Goal: Find specific fact

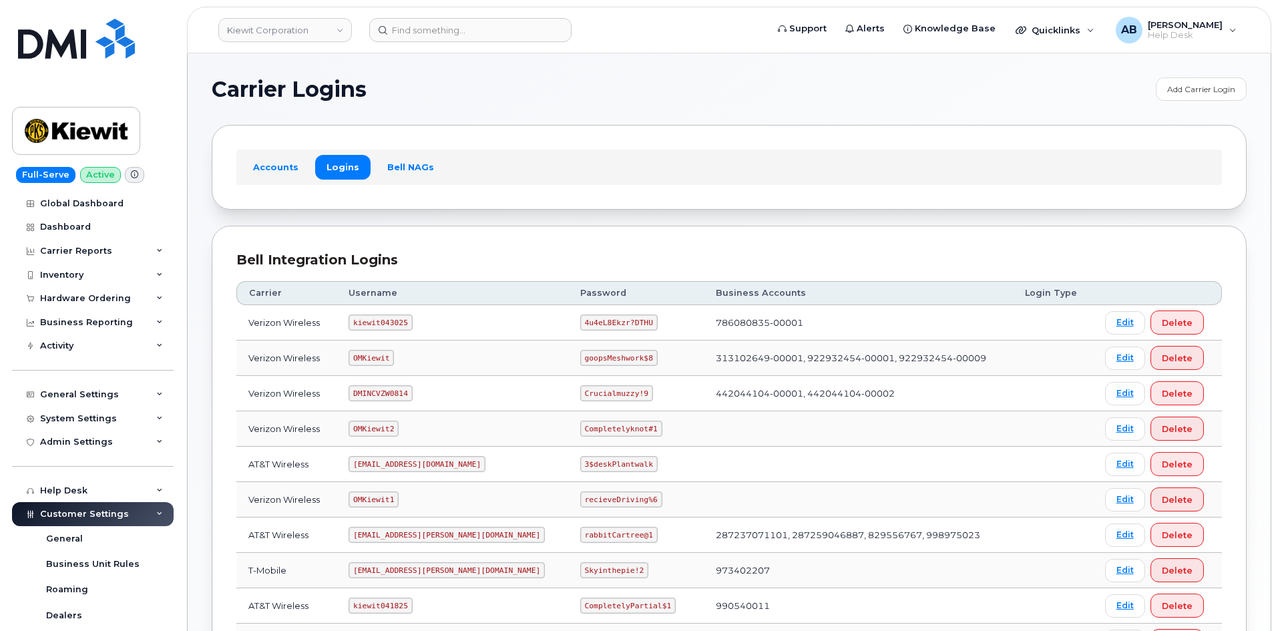
click at [380, 319] on code "kiewit043025" at bounding box center [380, 323] width 63 height 16
copy code "kiewit043025"
click at [580, 318] on code "4u4eL8Ekzr?DTHU" at bounding box center [618, 323] width 77 height 16
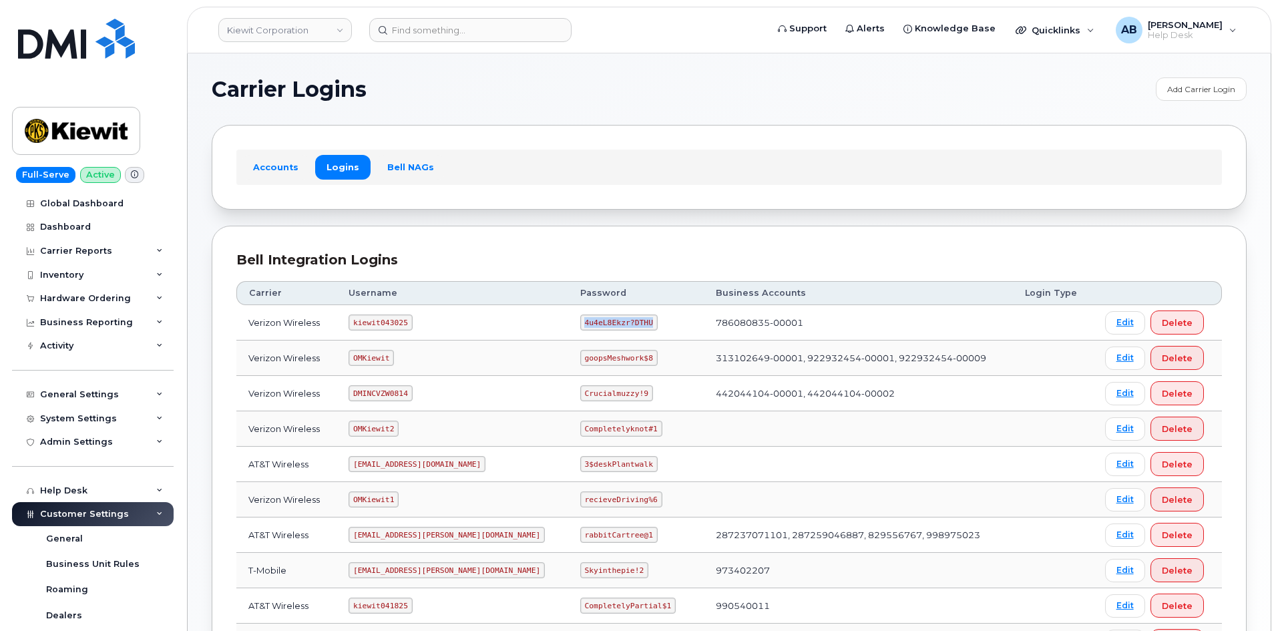
click at [580, 318] on code "4u4eL8Ekzr?DTHU" at bounding box center [618, 323] width 77 height 16
copy code "4u4eL8Ekzr?DTHU"
